Goal: Communication & Community: Answer question/provide support

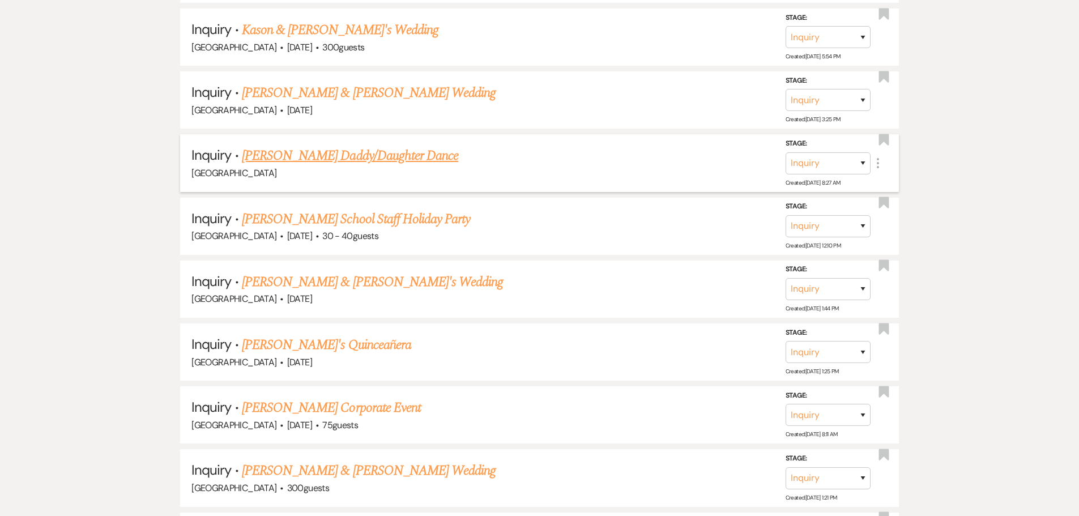
scroll to position [927, 0]
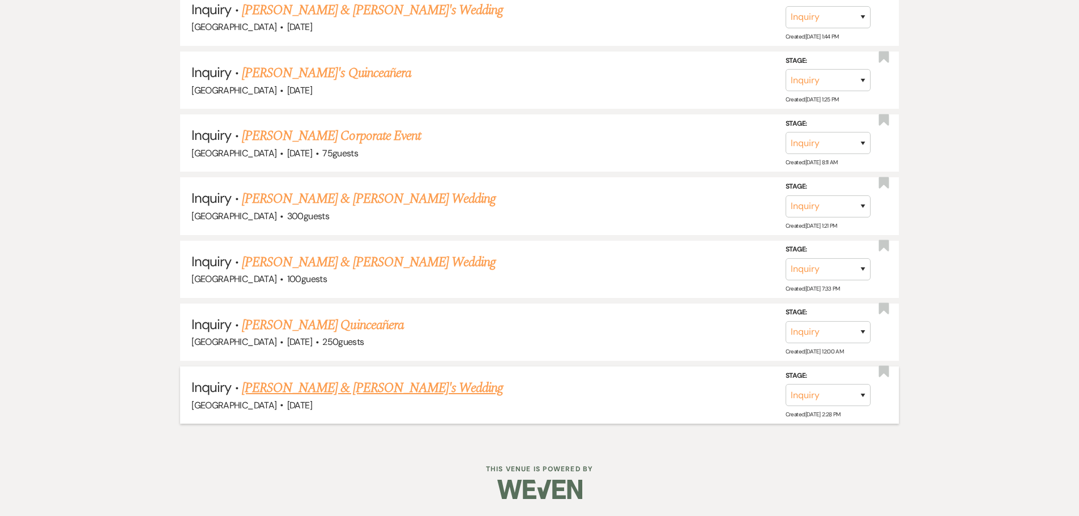
click at [306, 390] on link "[PERSON_NAME] & [PERSON_NAME]'s Wedding" at bounding box center [373, 388] width 262 height 20
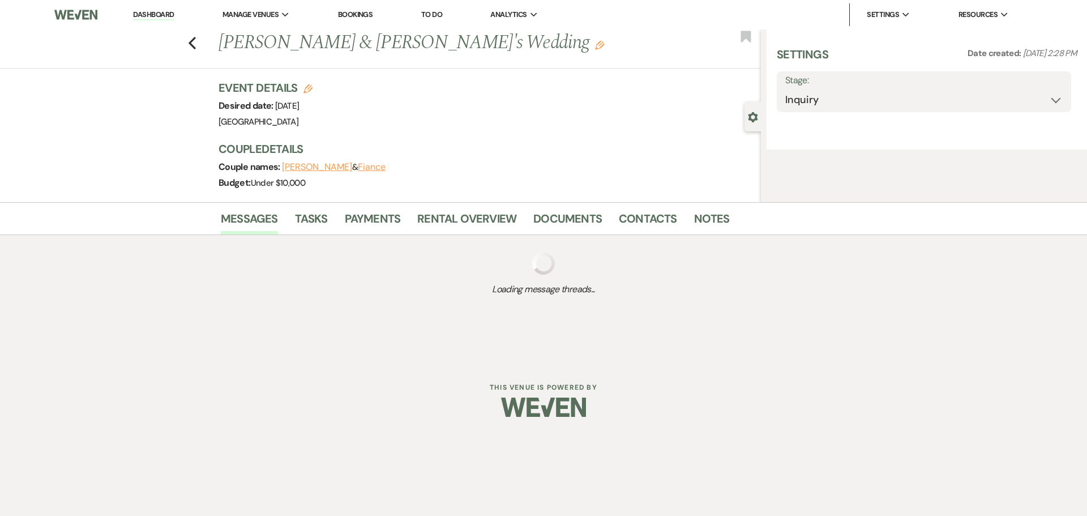
select select "5"
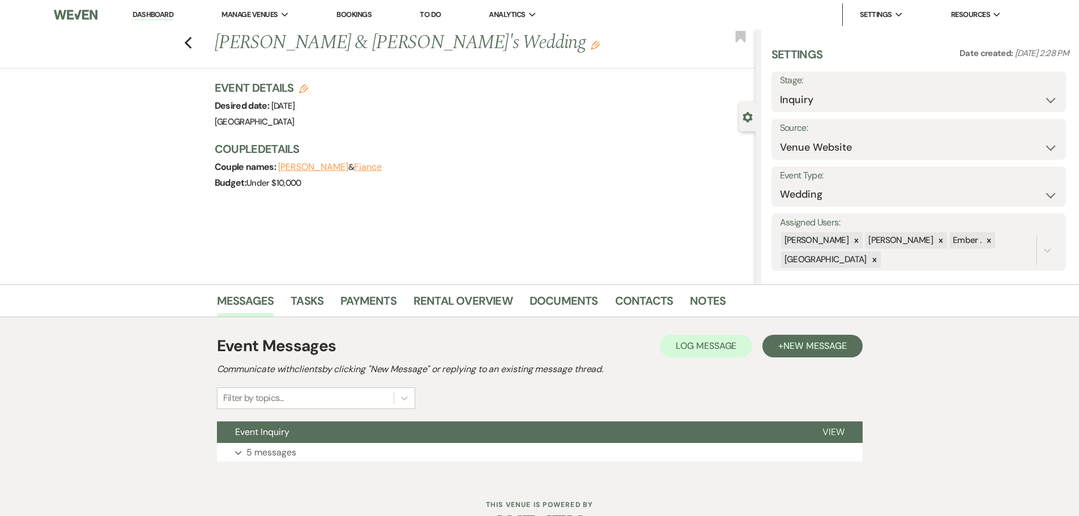
scroll to position [36, 0]
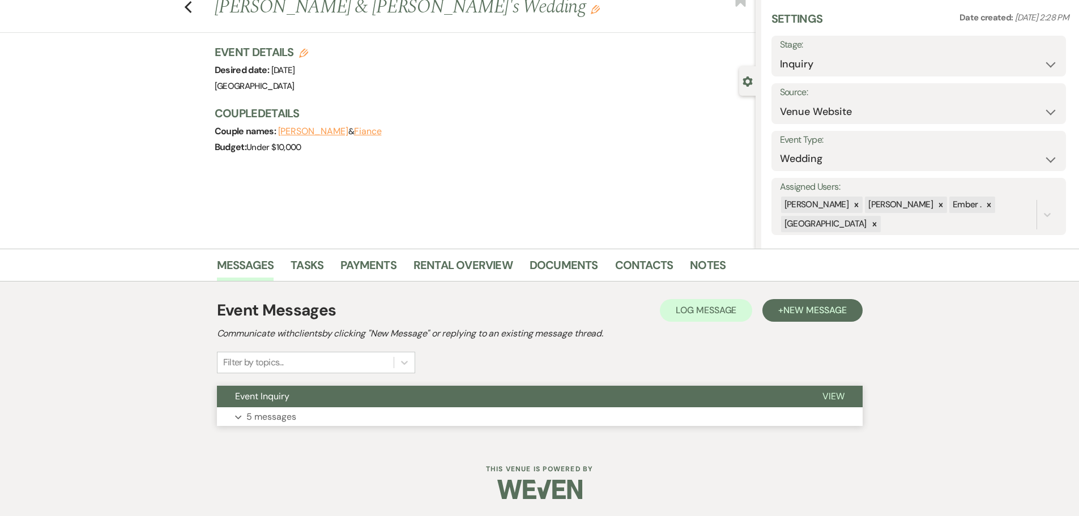
click at [300, 417] on button "Expand 5 messages" at bounding box center [540, 416] width 646 height 19
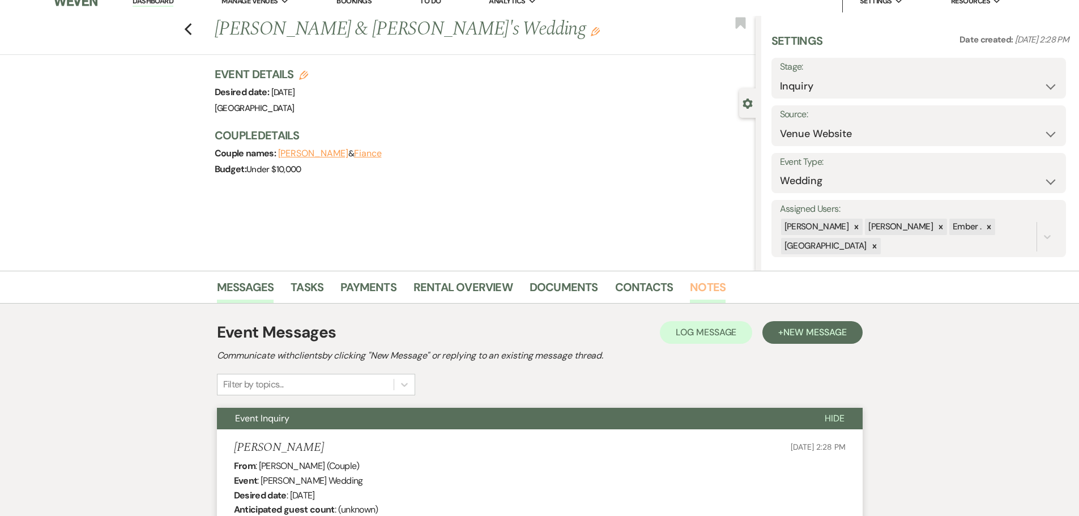
scroll to position [0, 0]
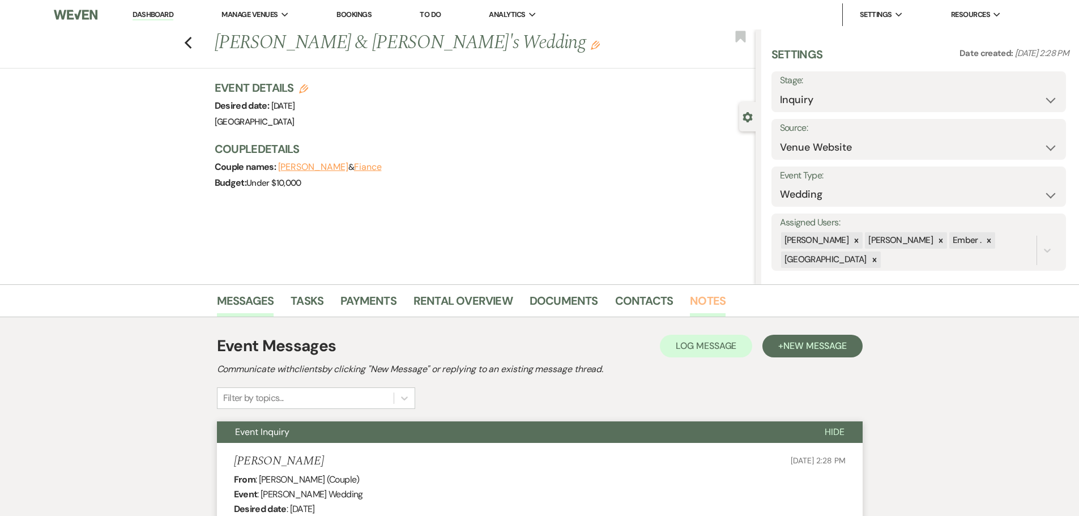
click at [699, 302] on link "Notes" at bounding box center [708, 304] width 36 height 25
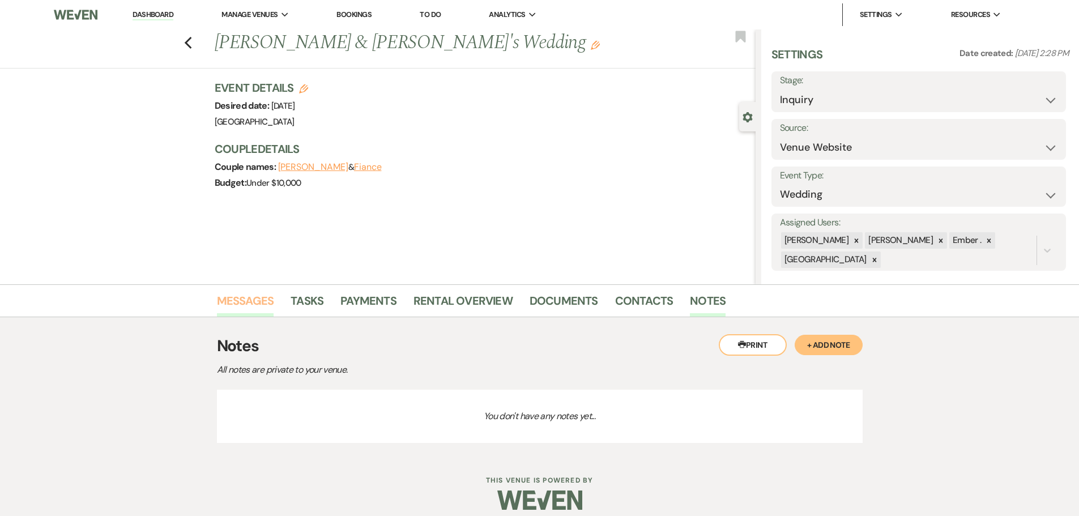
click at [255, 300] on link "Messages" at bounding box center [245, 304] width 57 height 25
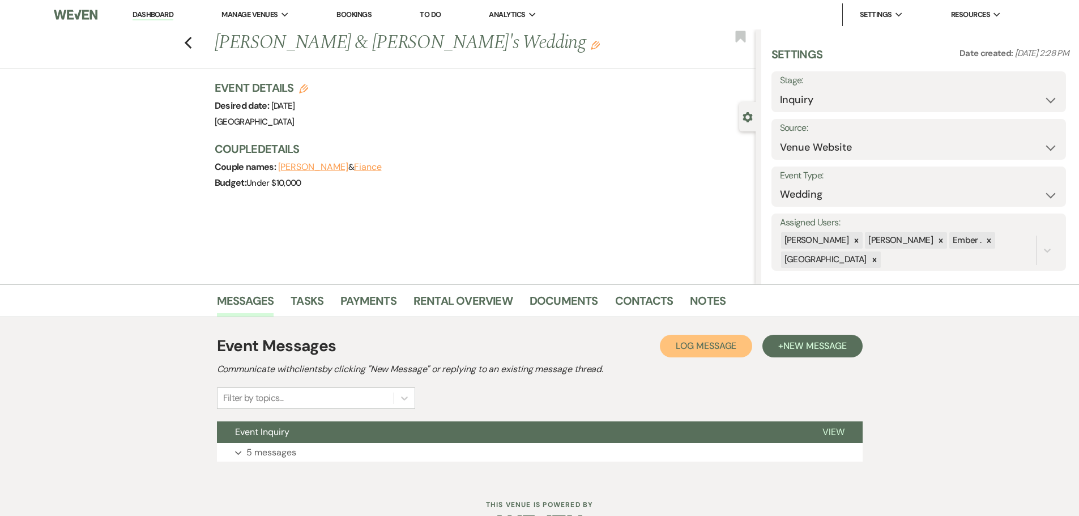
click at [713, 347] on span "Log Message" at bounding box center [706, 346] width 61 height 12
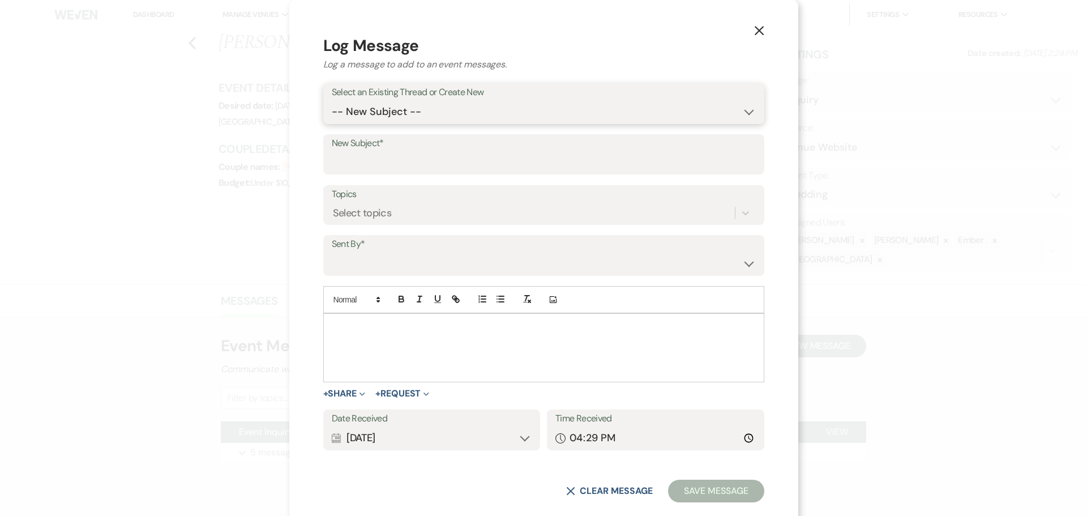
click at [467, 112] on select "-- New Subject -- Event Inquiry" at bounding box center [544, 112] width 424 height 22
select select "447919"
click at [399, 116] on select "-- New Subject -- Event Inquiry" at bounding box center [544, 112] width 424 height 22
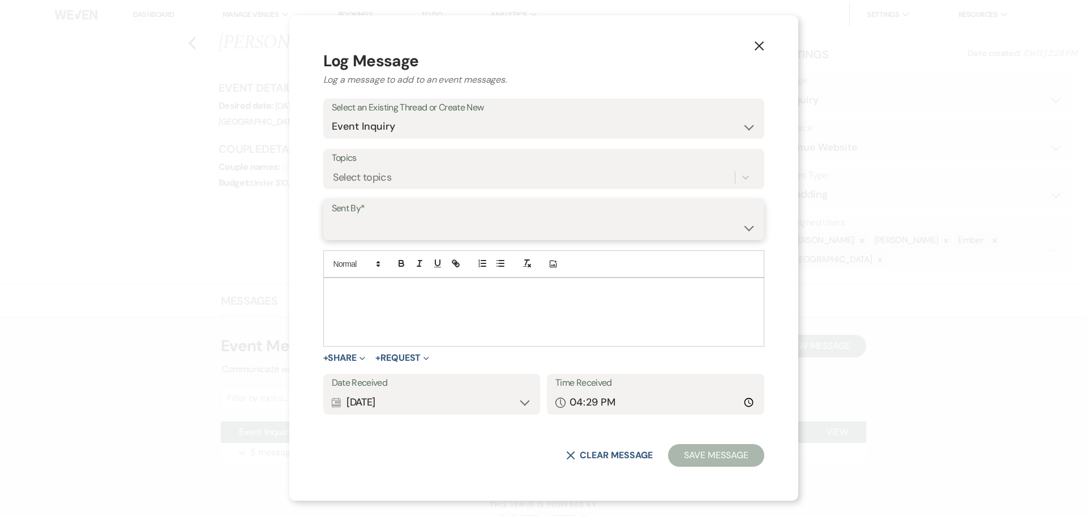
click at [469, 220] on select "Laura Davis (laura.e.meisinger@gmail.com) Chad Davis (dynamiccookies@gmail.com)…" at bounding box center [544, 228] width 424 height 22
select select "user-197739"
click at [399, 217] on select "Laura Davis (laura.e.meisinger@gmail.com) Chad Davis (dynamiccookies@gmail.com)…" at bounding box center [544, 228] width 424 height 22
click at [466, 319] on div at bounding box center [544, 312] width 440 height 68
click at [566, 455] on button "X Clear message" at bounding box center [609, 455] width 86 height 9
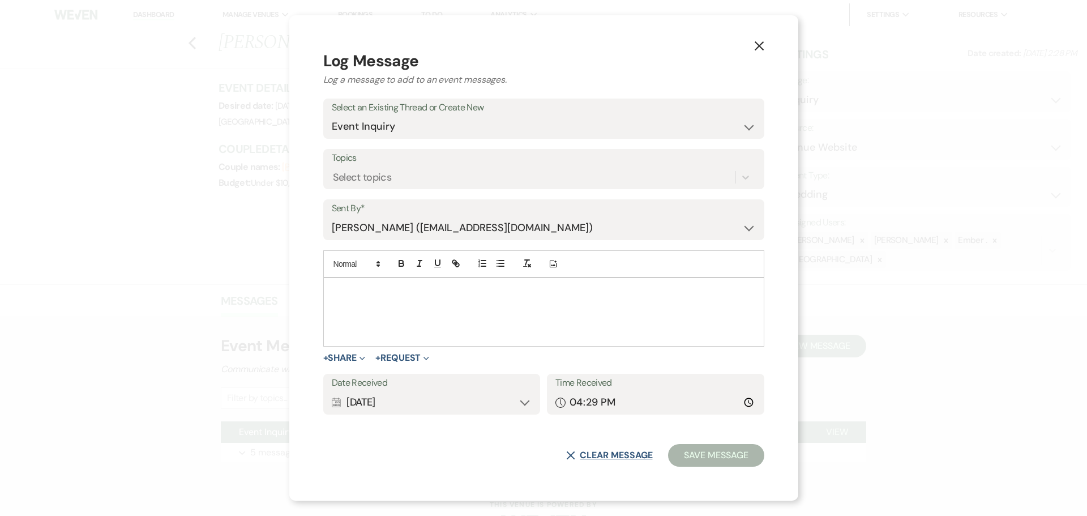
select select "-1"
select select
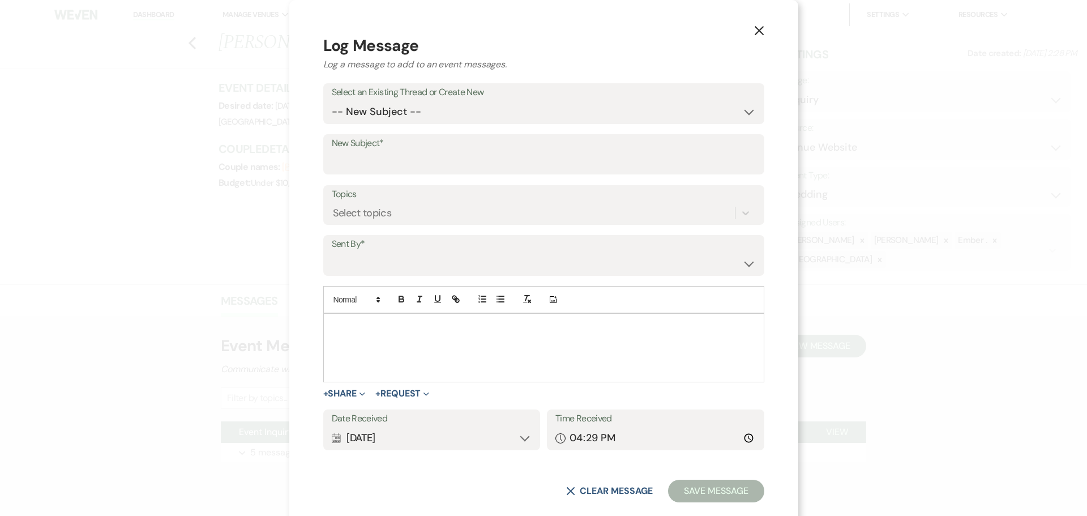
click at [751, 23] on button "X" at bounding box center [759, 30] width 17 height 20
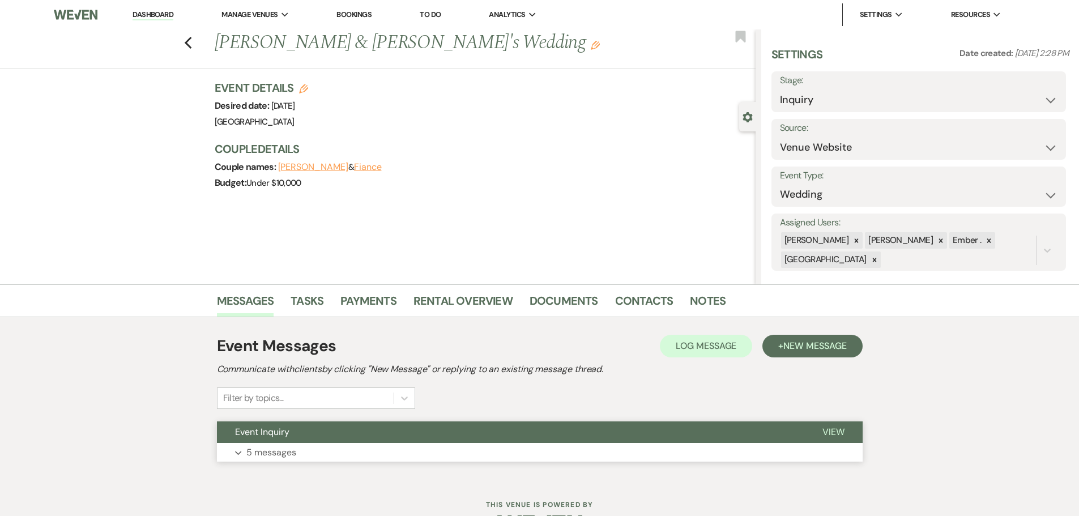
click at [245, 443] on button "Expand 5 messages" at bounding box center [540, 452] width 646 height 19
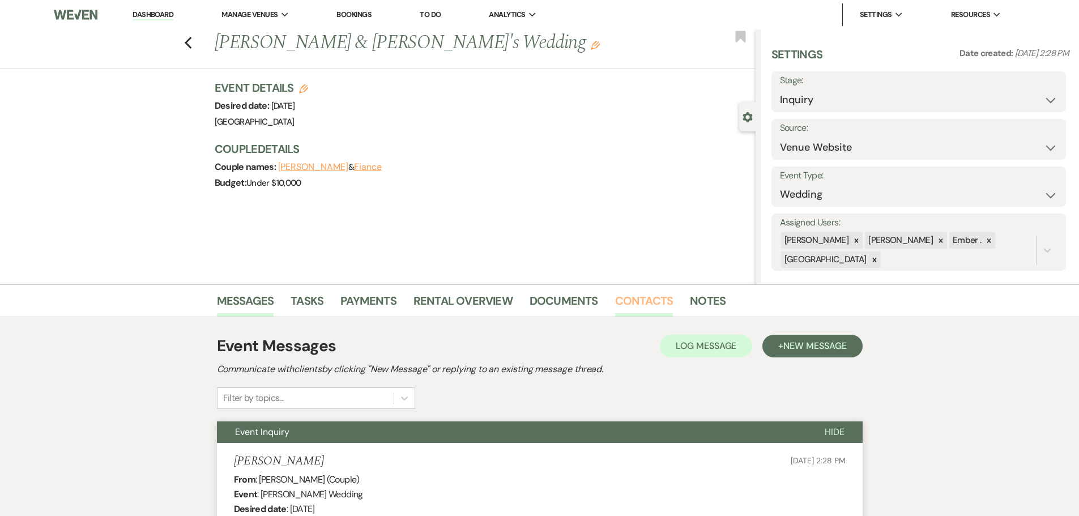
click at [628, 300] on link "Contacts" at bounding box center [644, 304] width 58 height 25
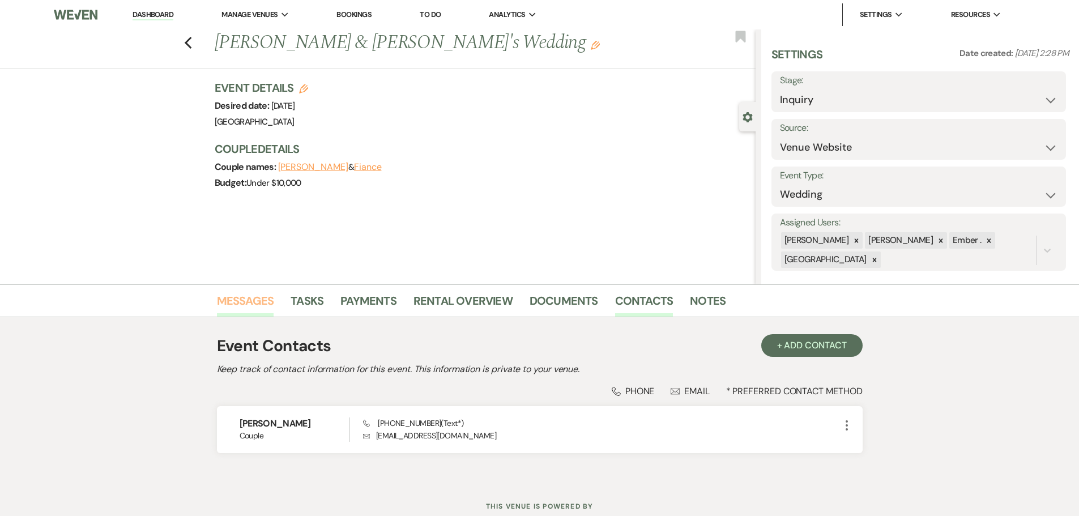
click at [229, 294] on link "Messages" at bounding box center [245, 304] width 57 height 25
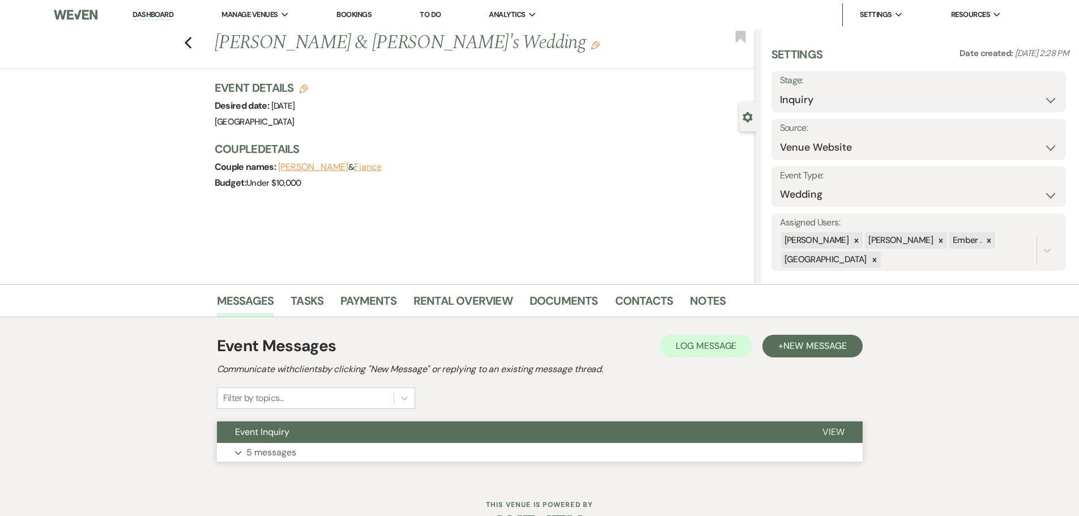
click at [268, 454] on p "5 messages" at bounding box center [271, 452] width 50 height 15
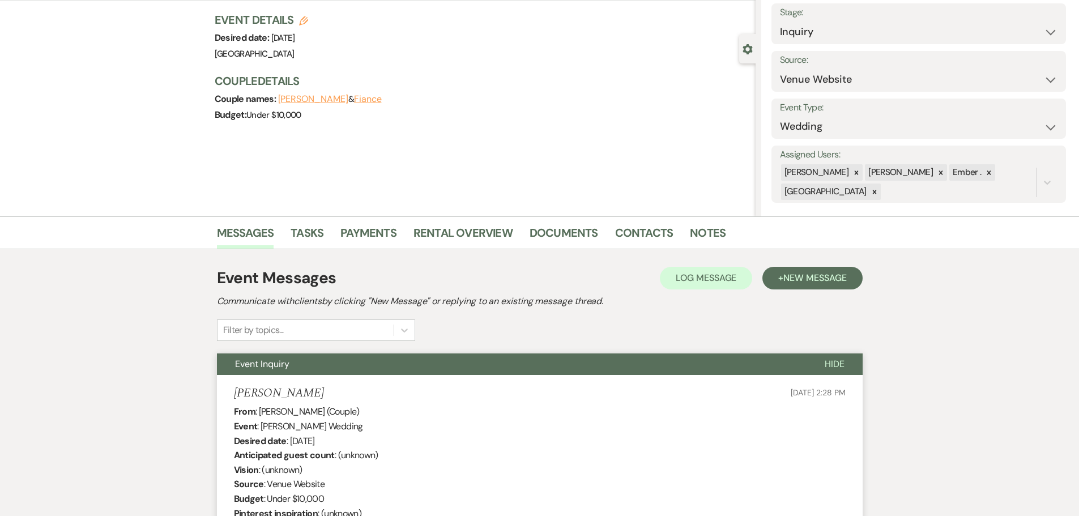
scroll to position [227, 0]
